Goal: Task Accomplishment & Management: Manage account settings

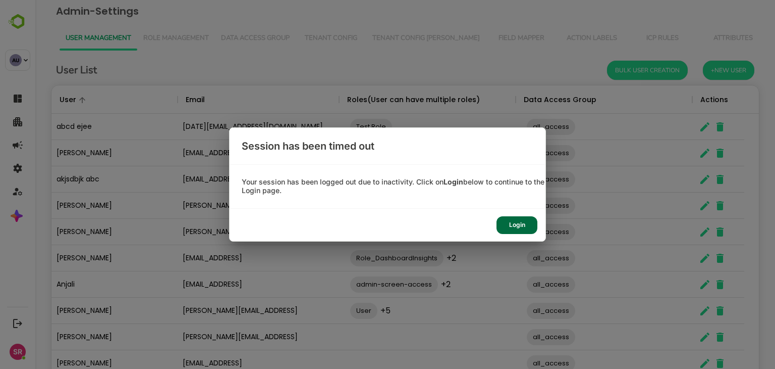
click at [514, 219] on div "Login" at bounding box center [517, 225] width 41 height 18
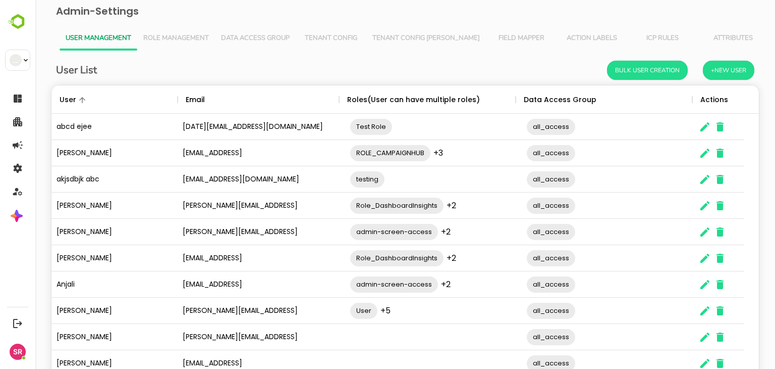
scroll to position [288, 693]
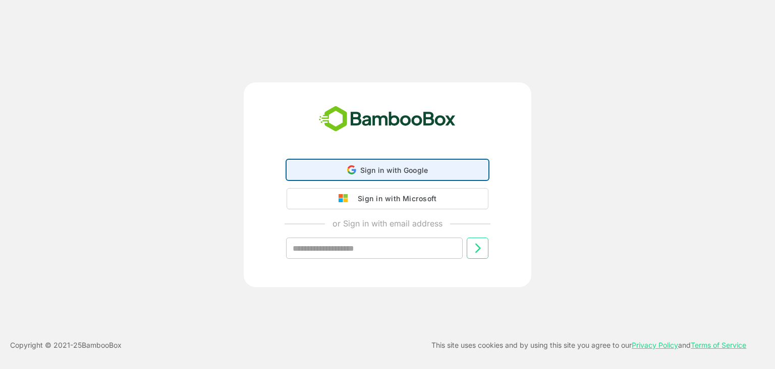
click at [390, 170] on span "Sign in with Google" at bounding box center [394, 170] width 68 height 9
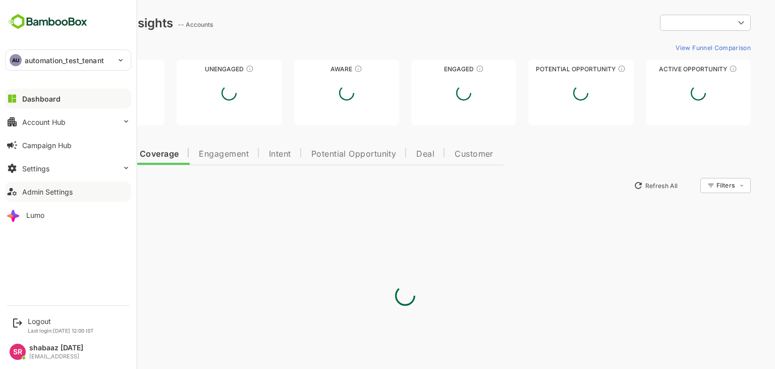
type input "**********"
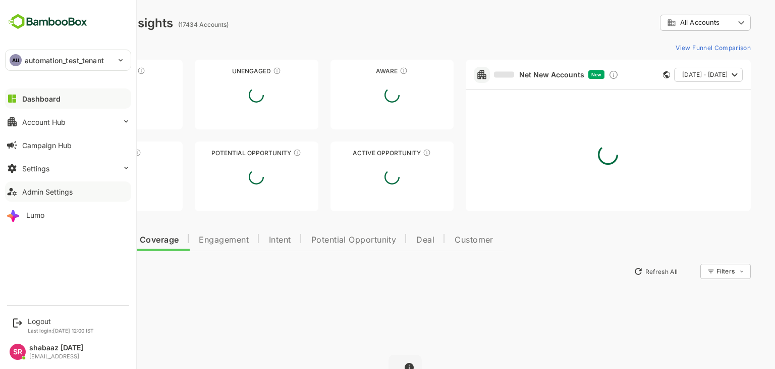
click at [22, 192] on div "Admin Settings" at bounding box center [47, 191] width 50 height 9
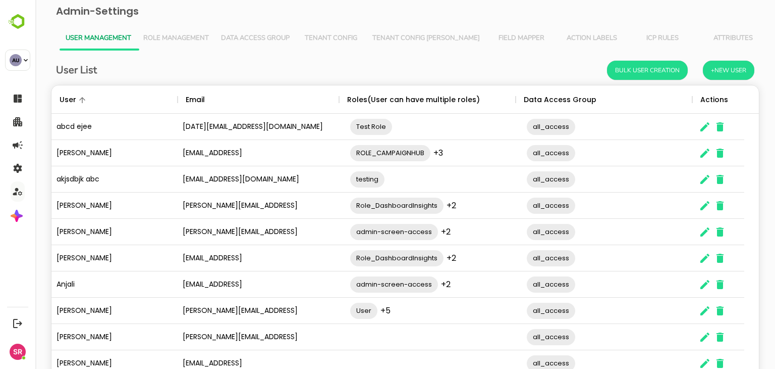
scroll to position [65, 0]
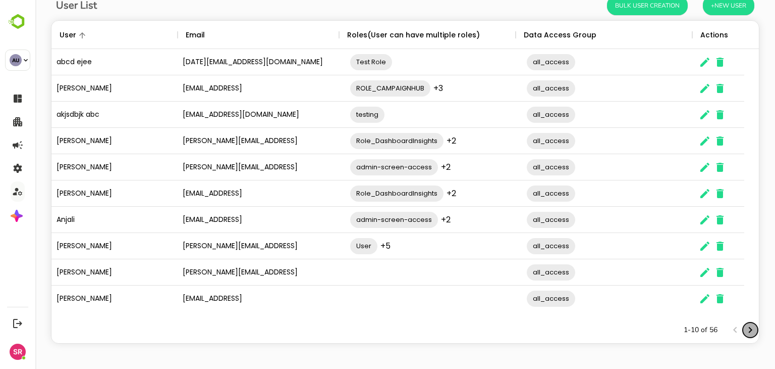
click at [745, 333] on icon "Next page" at bounding box center [751, 330] width 12 height 12
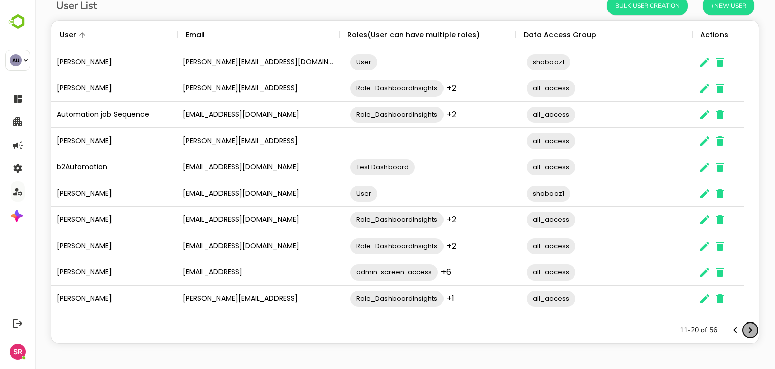
click at [745, 333] on icon "Next page" at bounding box center [751, 330] width 12 height 12
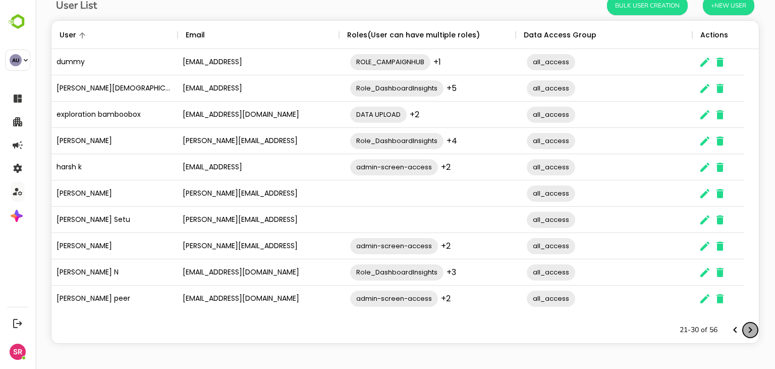
click at [745, 333] on icon "Next page" at bounding box center [751, 330] width 12 height 12
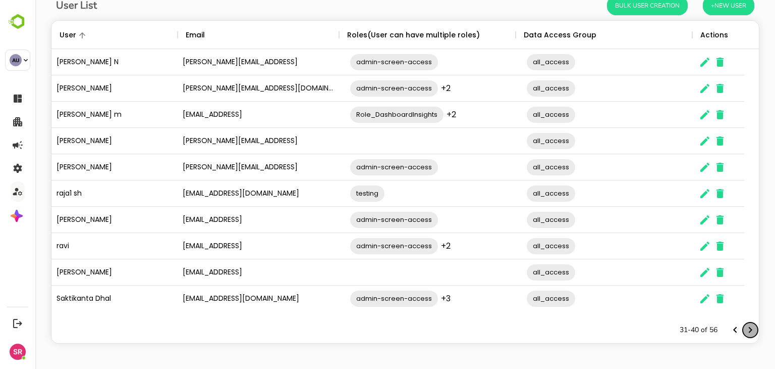
click at [745, 333] on icon "Next page" at bounding box center [751, 330] width 12 height 12
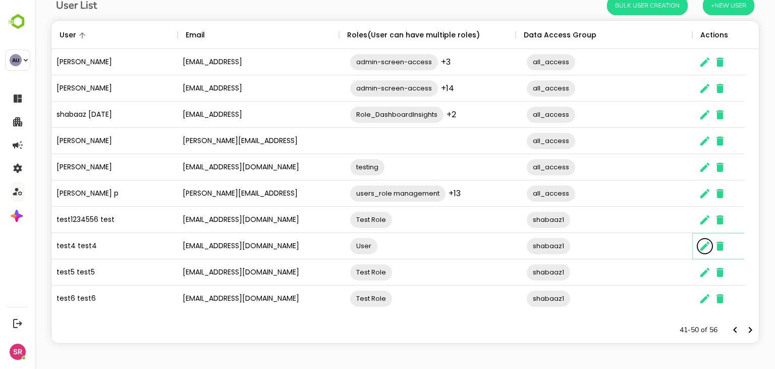
click at [703, 250] on icon "The User Data" at bounding box center [705, 246] width 12 height 12
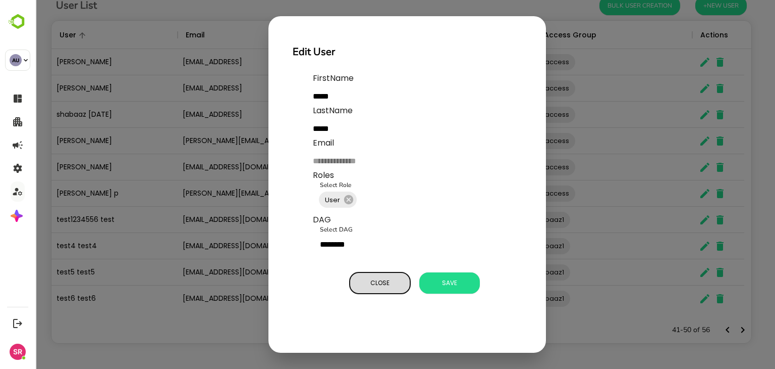
click at [396, 279] on span "Close" at bounding box center [380, 282] width 50 height 13
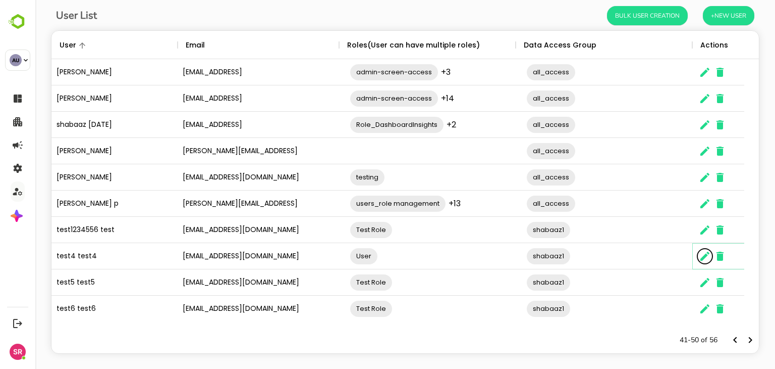
scroll to position [55, 0]
drag, startPoint x: 182, startPoint y: 254, endPoint x: 225, endPoint y: 255, distance: 42.4
drag, startPoint x: 225, startPoint y: 255, endPoint x: 236, endPoint y: 260, distance: 12.2
drag, startPoint x: 236, startPoint y: 260, endPoint x: 224, endPoint y: 258, distance: 11.7
drag, startPoint x: 224, startPoint y: 258, endPoint x: 242, endPoint y: 266, distance: 19.7
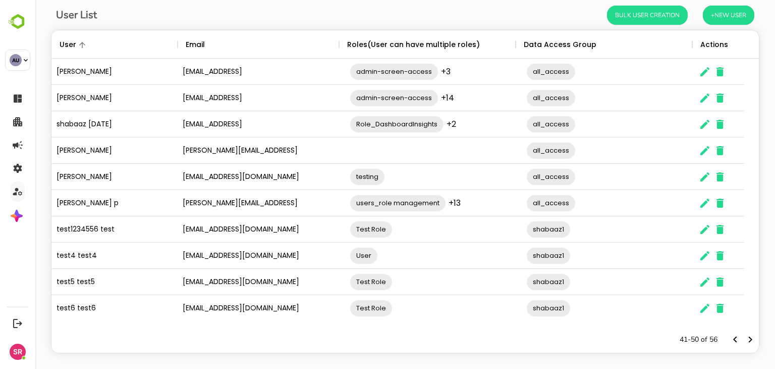
drag, startPoint x: 242, startPoint y: 266, endPoint x: 217, endPoint y: 253, distance: 28.4
click at [215, 251] on div "[EMAIL_ADDRESS][DOMAIN_NAME]" at bounding box center [259, 255] width 162 height 26
